Goal: Transaction & Acquisition: Purchase product/service

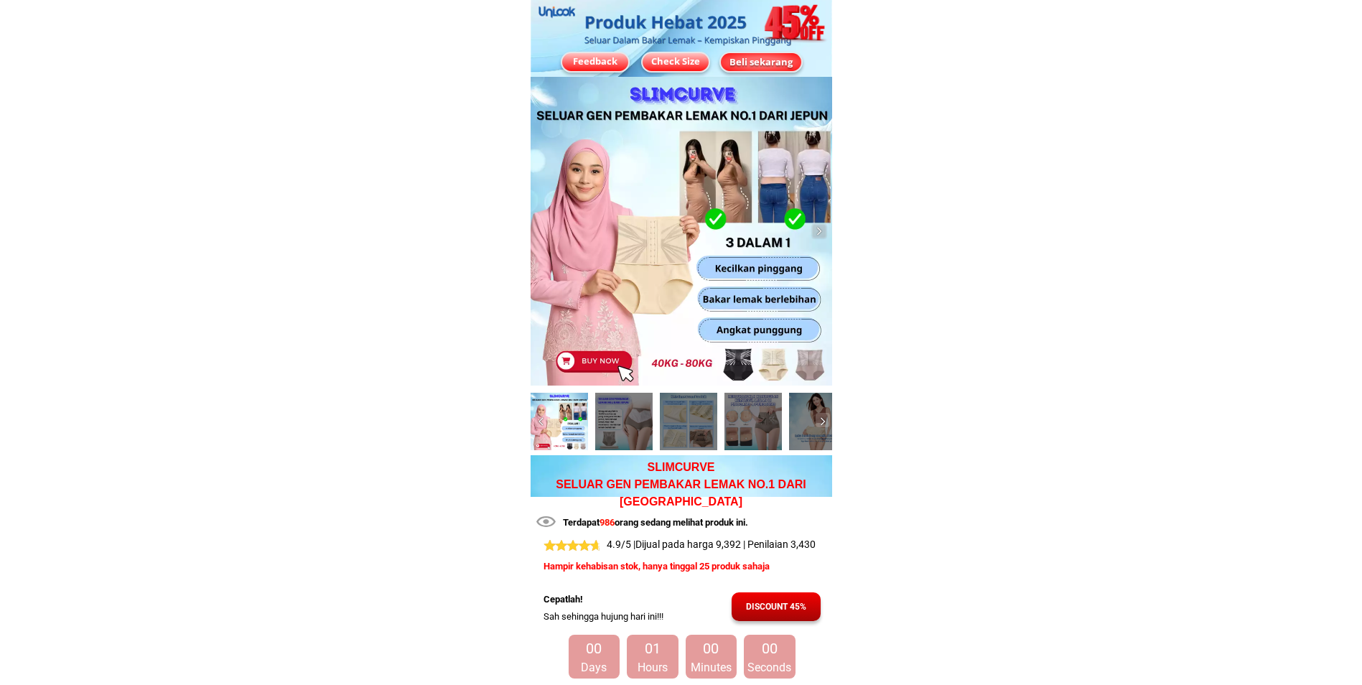
click at [776, 602] on div "DISCOUNT 45%" at bounding box center [776, 606] width 89 height 13
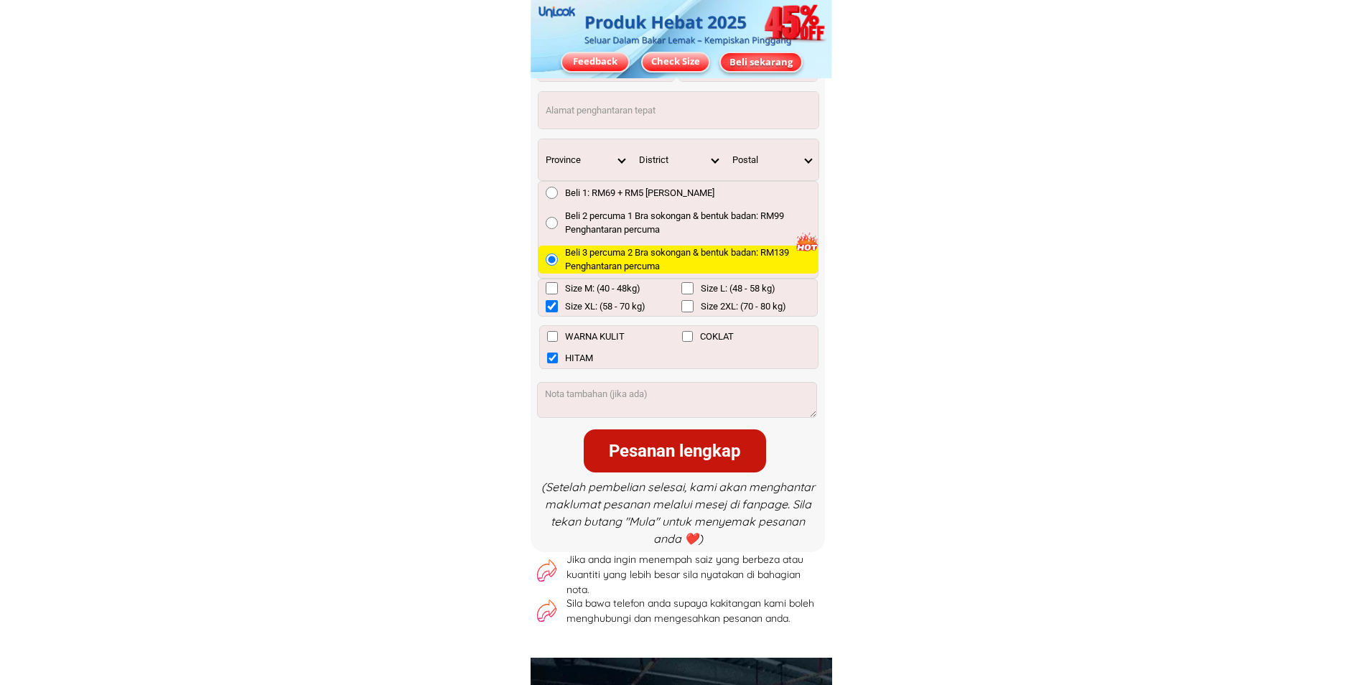
scroll to position [10864, 0]
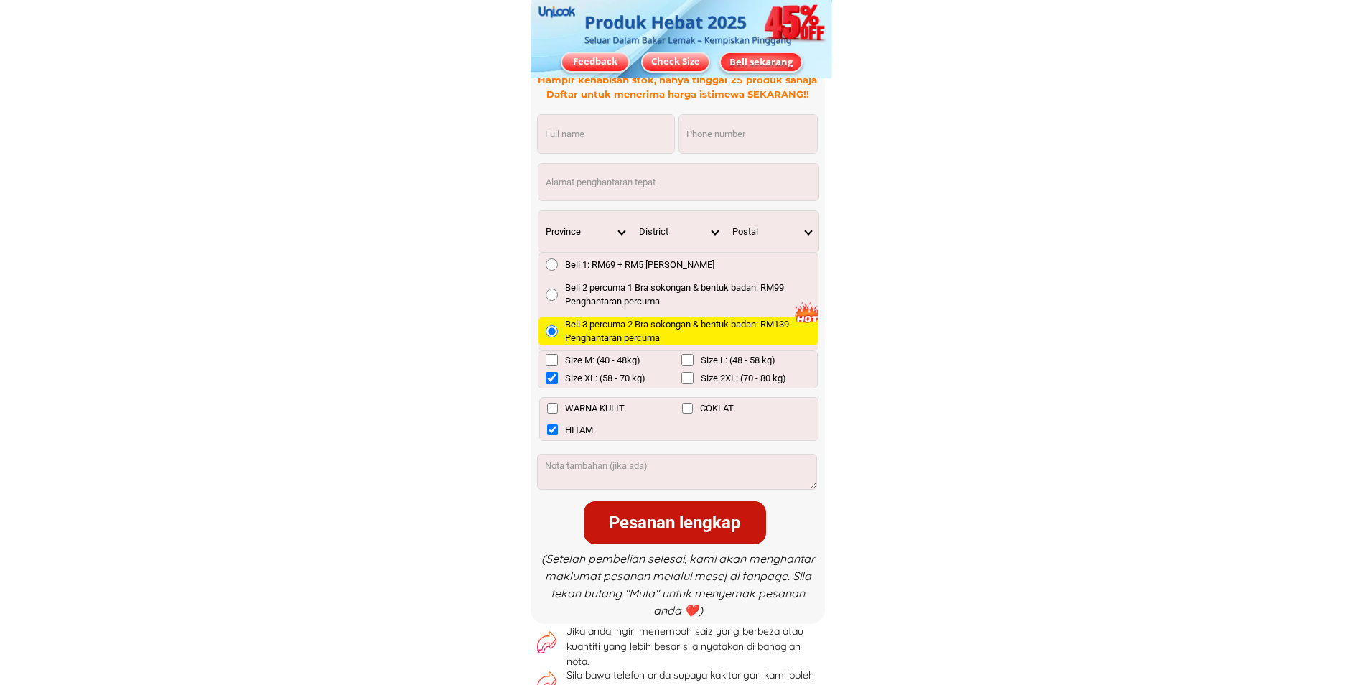
click at [645, 302] on span "Beli 2 percuma 1 Bra sokongan & bentuk badan: RM99 Penghantaran percuma" at bounding box center [691, 295] width 253 height 28
click at [558, 301] on input "Beli 2 percuma 1 Bra sokongan & bentuk badan: RM99 Penghantaran percuma" at bounding box center [552, 295] width 12 height 12
radio input "true"
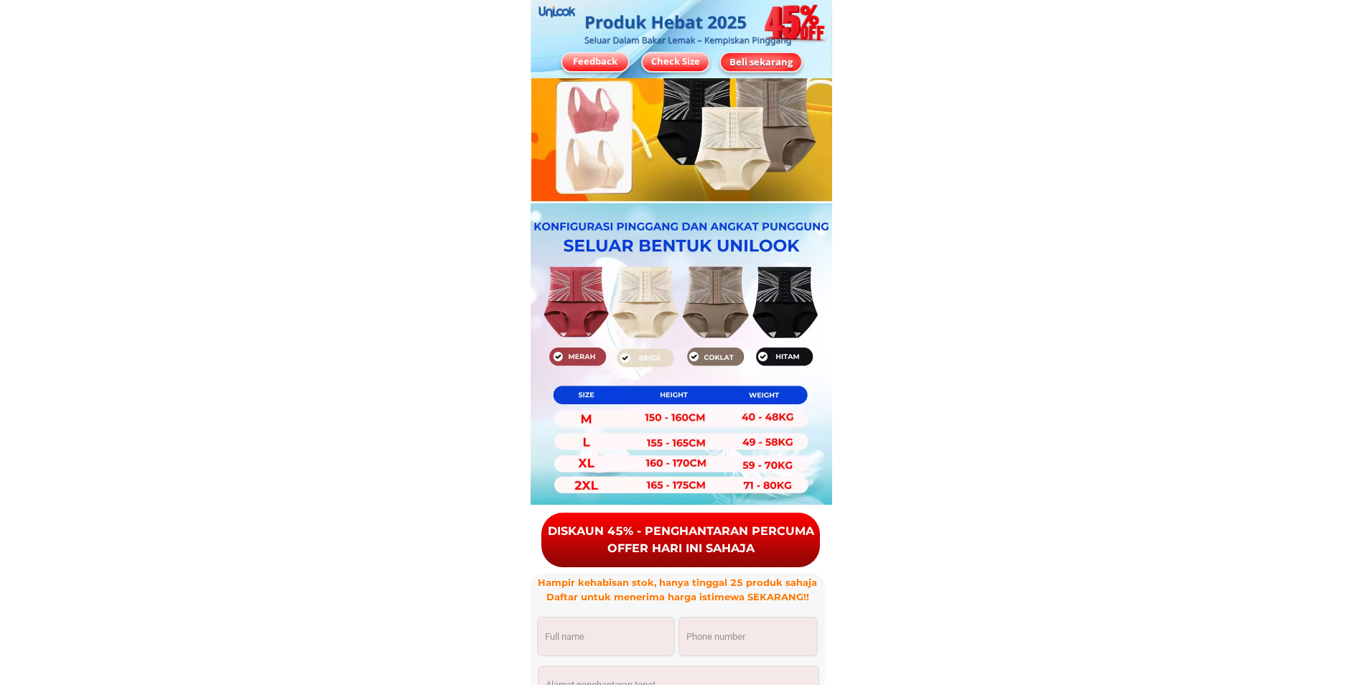
scroll to position [10289, 0]
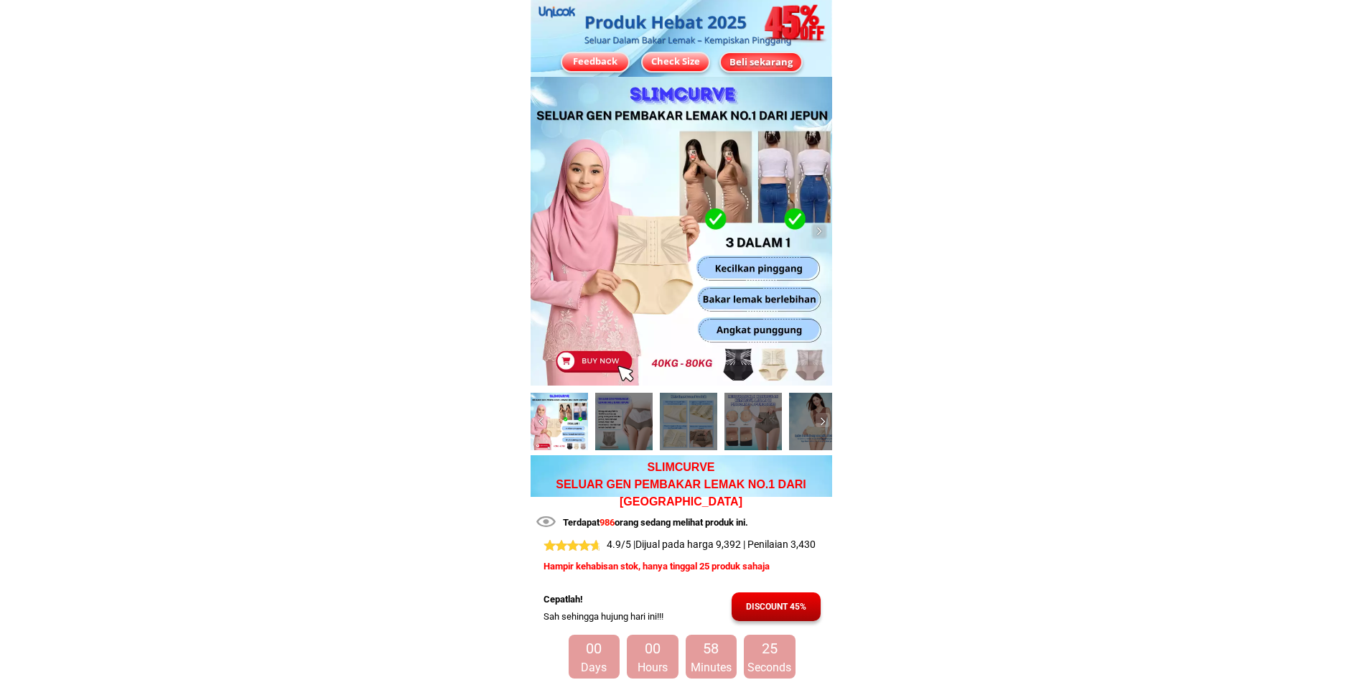
click at [765, 601] on div "DISCOUNT 45%" at bounding box center [776, 606] width 89 height 13
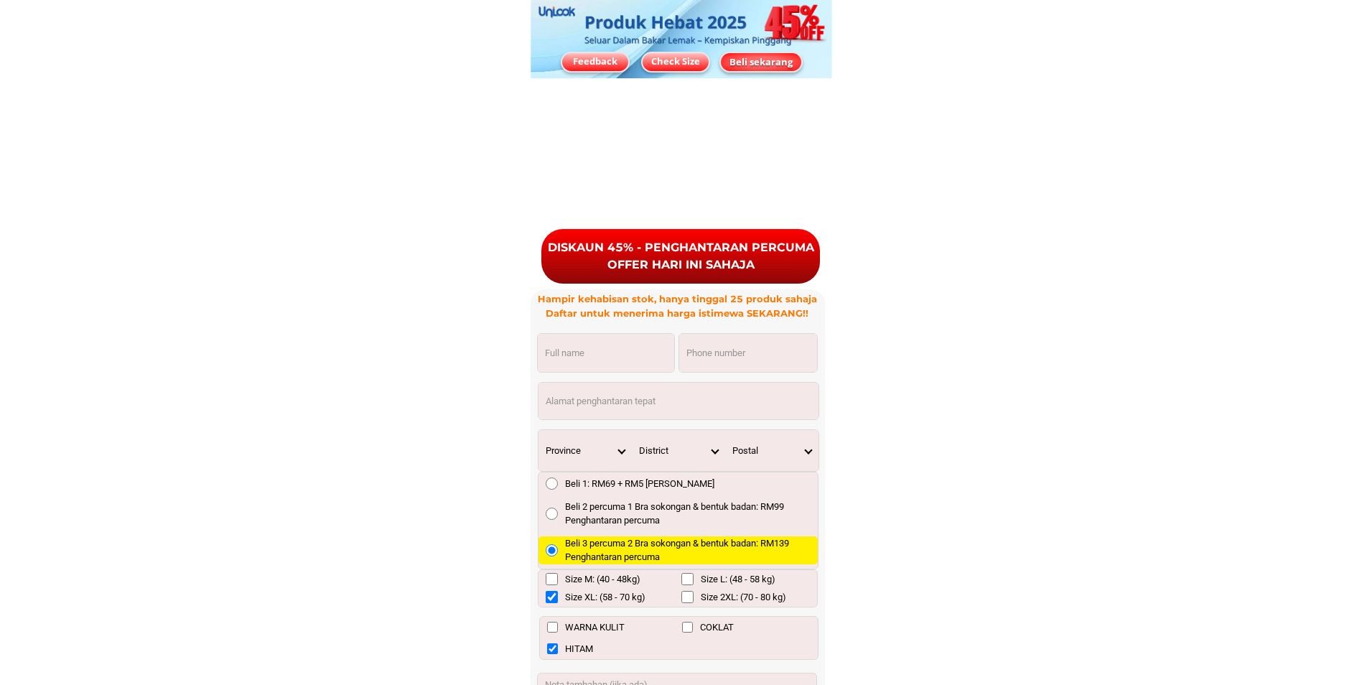
scroll to position [10864, 0]
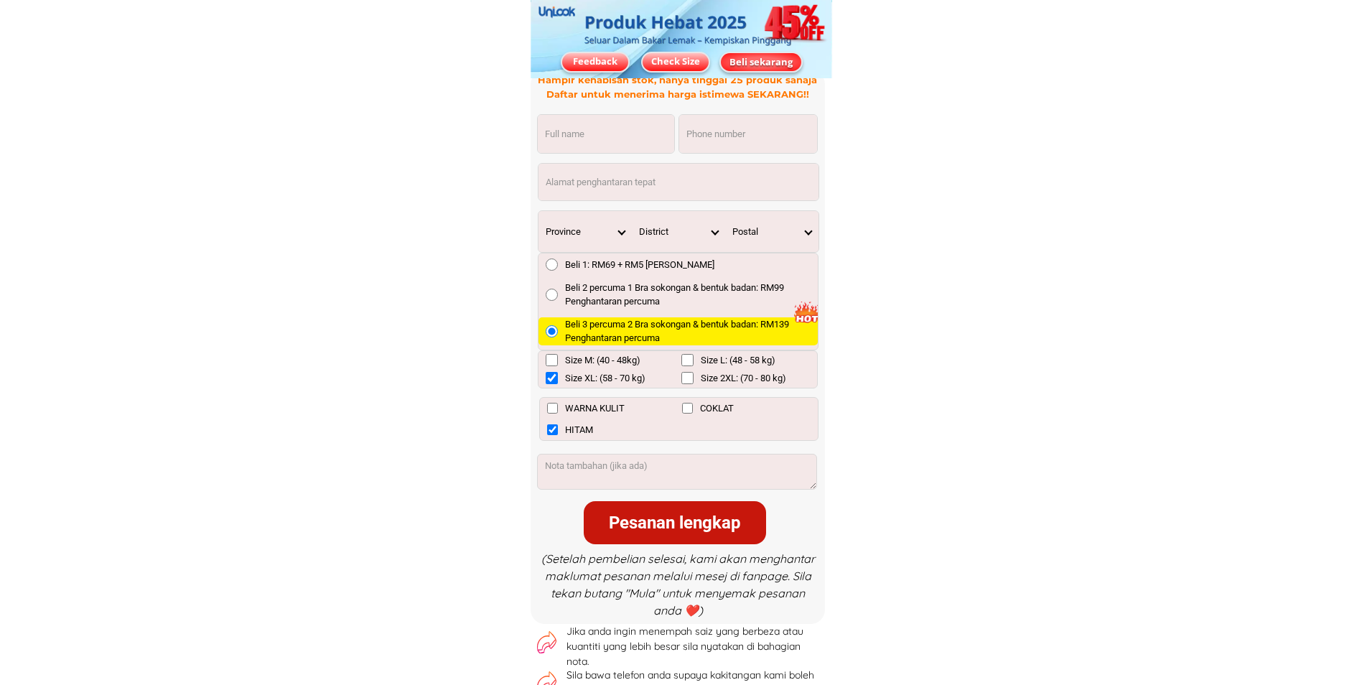
click at [671, 289] on span "Beli 2 percuma 1 Bra sokongan & bentuk badan: RM99 Penghantaran percuma" at bounding box center [691, 295] width 253 height 28
click at [558, 289] on input "Beli 2 percuma 1 Bra sokongan & bentuk badan: RM99 Penghantaran percuma" at bounding box center [552, 295] width 12 height 12
radio input "true"
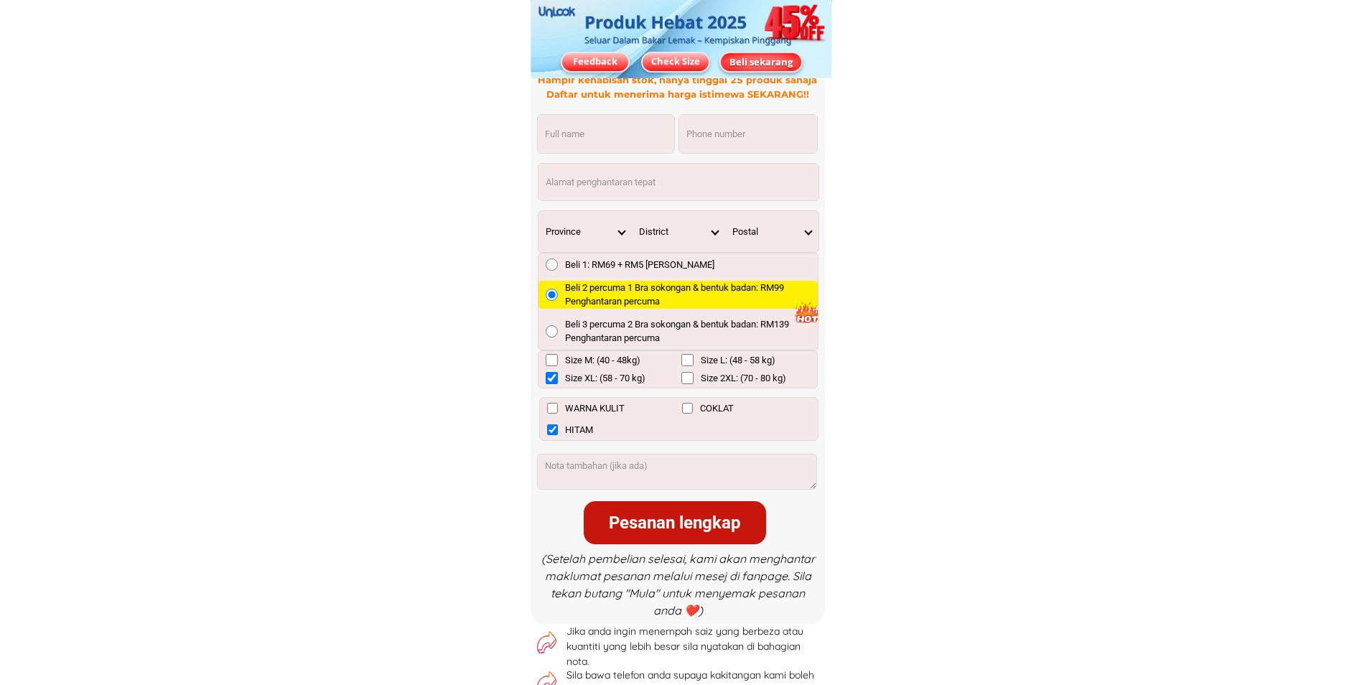
click at [549, 381] on input "Size XL: (58 - 70 kg)" at bounding box center [552, 378] width 12 height 12
checkbox input "false"
